Goal: Task Accomplishment & Management: Manage account settings

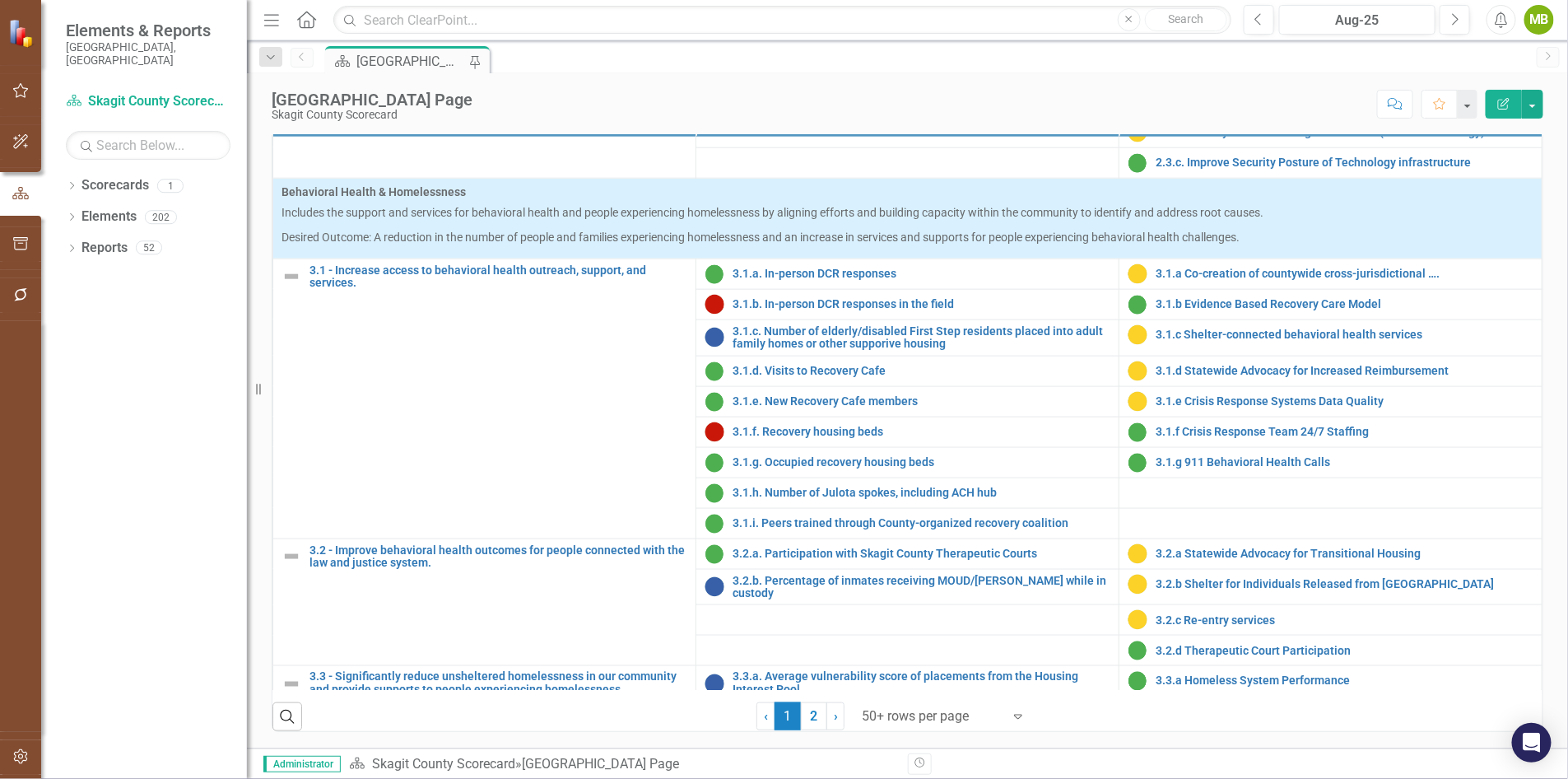
scroll to position [870, 0]
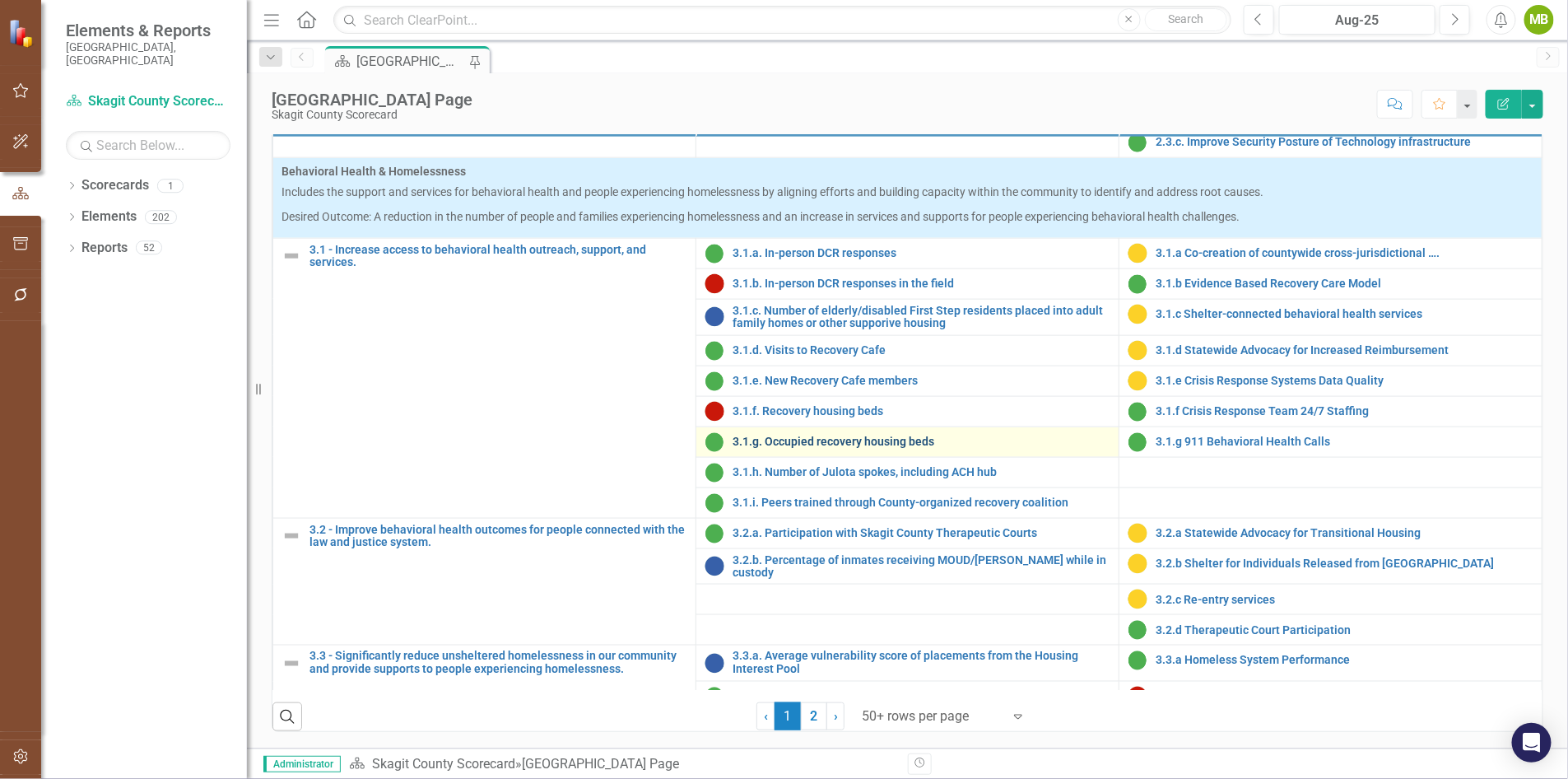
click at [770, 448] on link "3.1.g. Occupied recovery housing beds" at bounding box center [921, 441] width 377 height 12
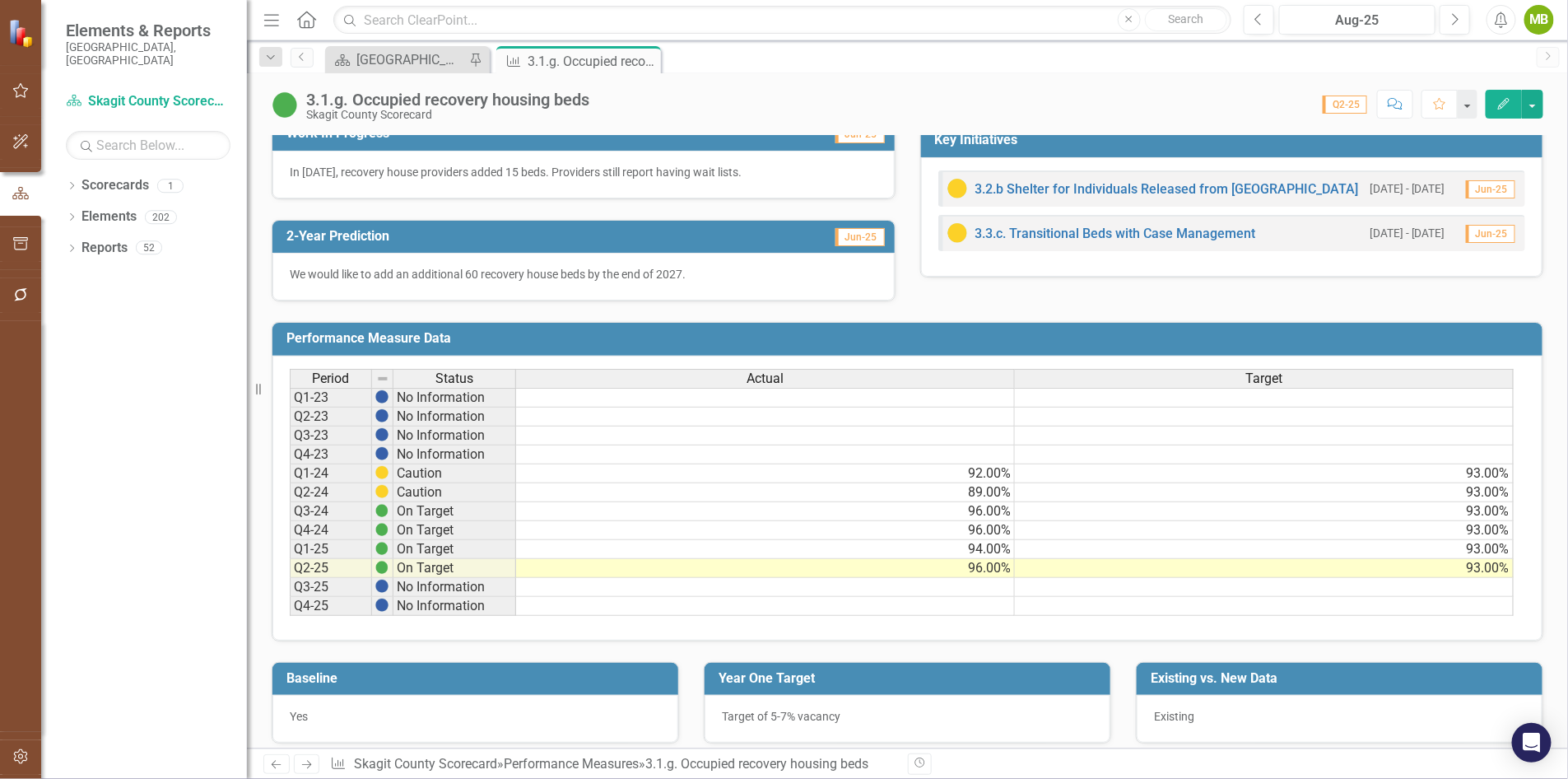
scroll to position [474, 0]
click at [767, 375] on span "Actual" at bounding box center [765, 377] width 37 height 15
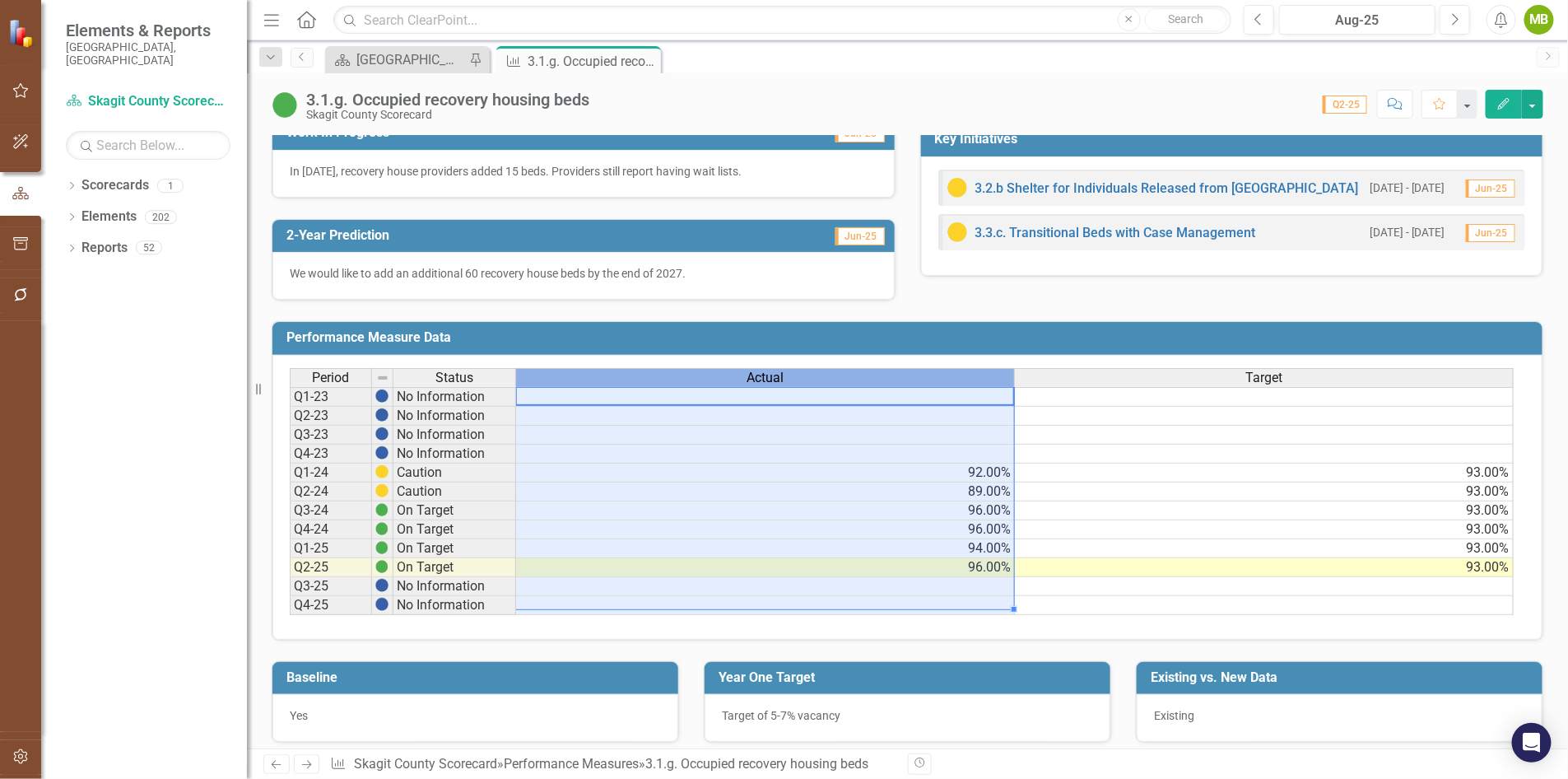
click at [767, 375] on span "Actual" at bounding box center [765, 377] width 37 height 15
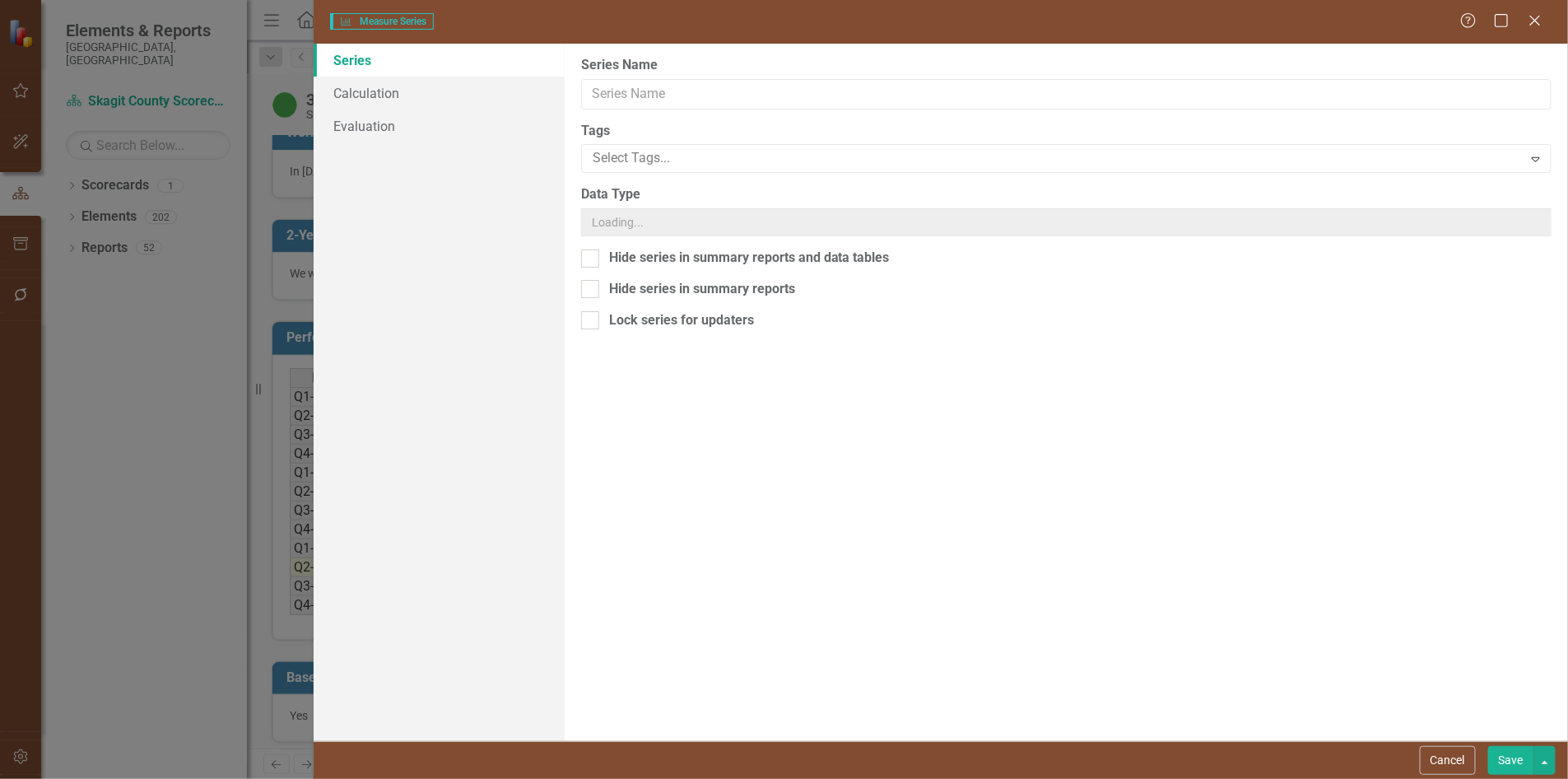
type input "Actual"
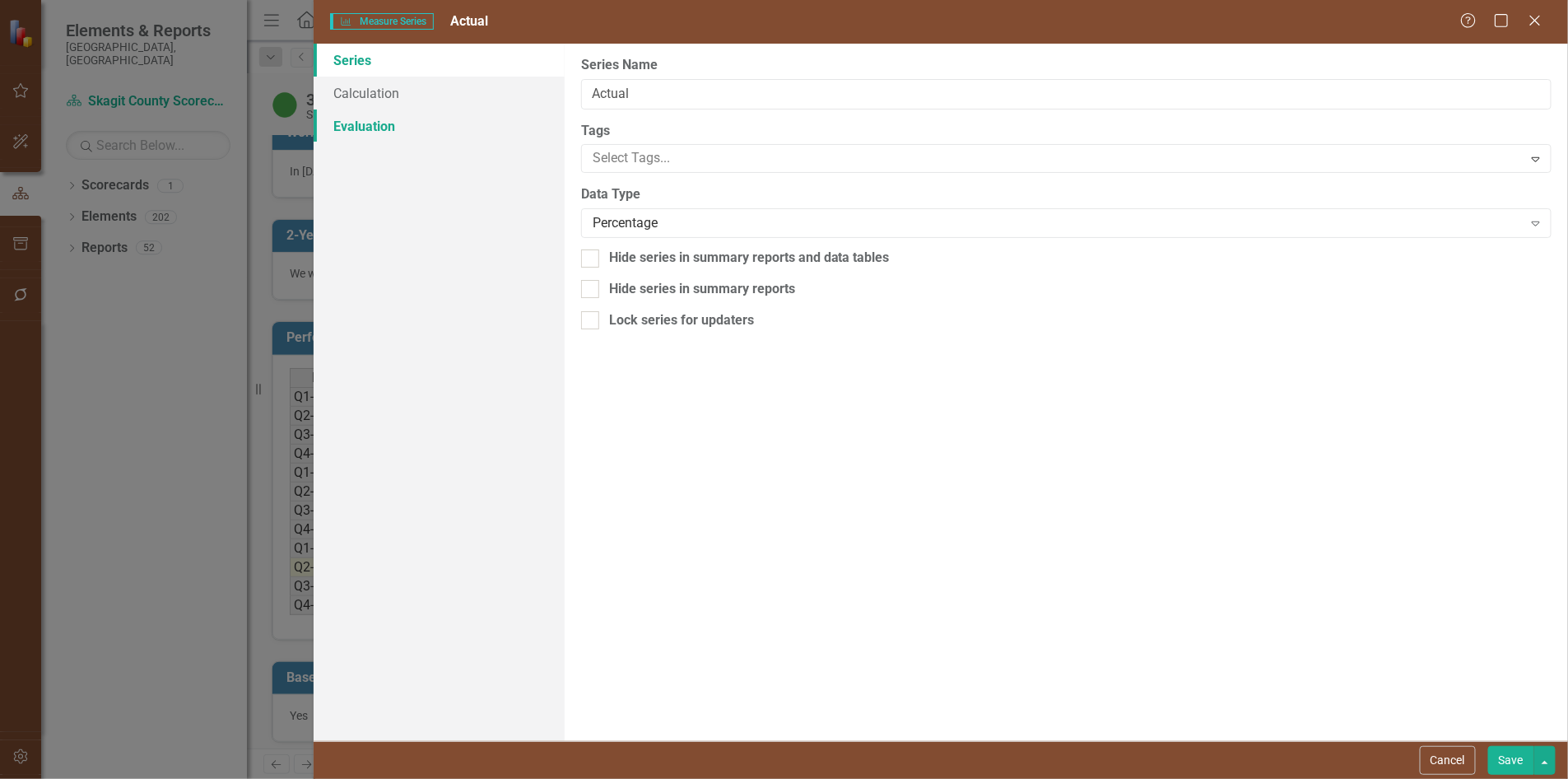
click at [361, 127] on link "Evaluation" at bounding box center [438, 126] width 251 height 33
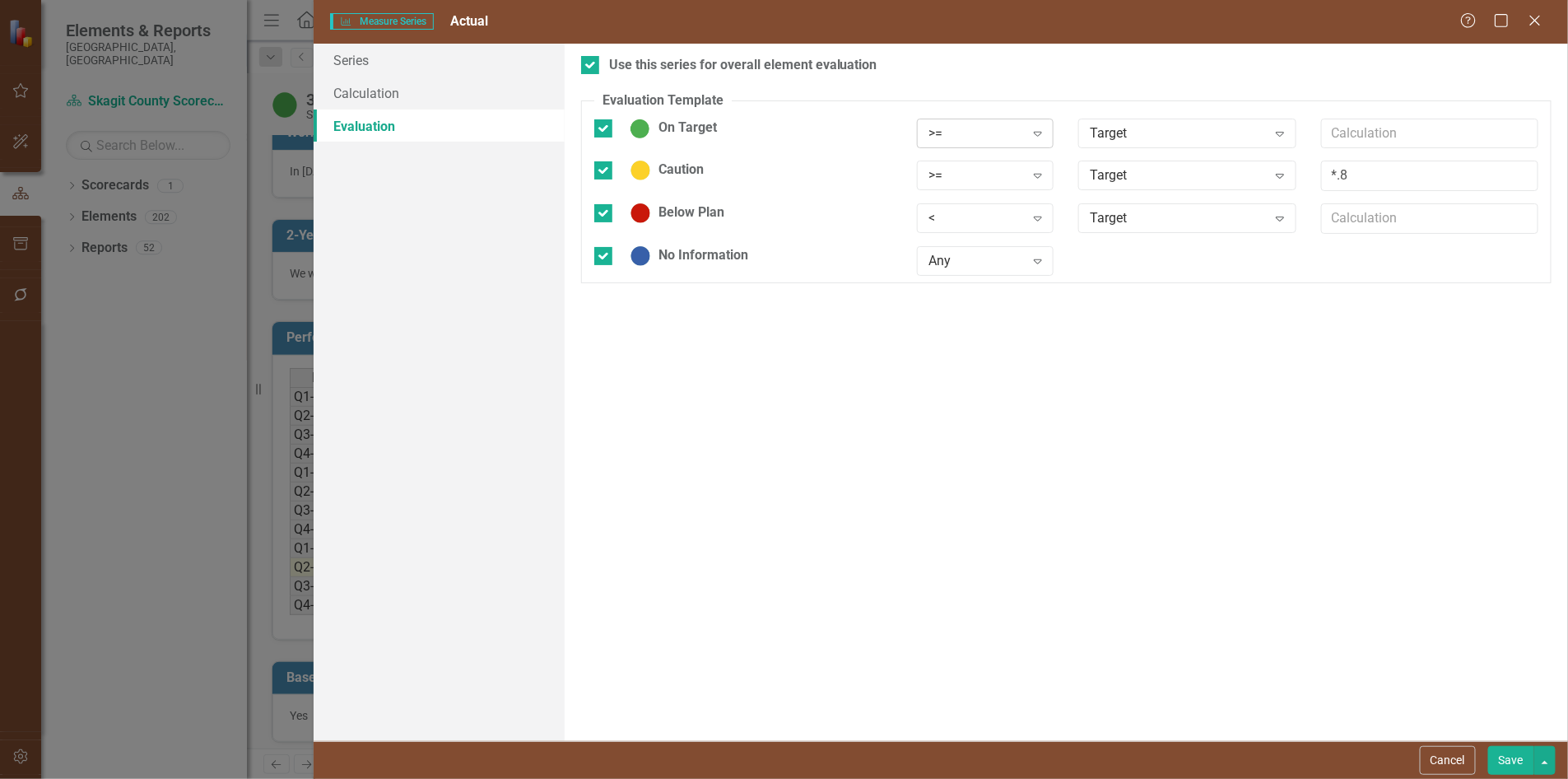
click at [1034, 137] on icon "Expand" at bounding box center [1038, 133] width 17 height 13
click at [1285, 134] on icon "Expand" at bounding box center [1280, 133] width 17 height 13
click at [1535, 22] on icon "Close" at bounding box center [1535, 19] width 20 height 16
